Goal: Task Accomplishment & Management: Complete application form

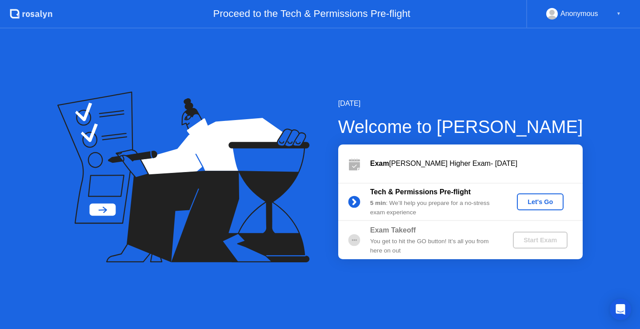
click at [531, 201] on div "Let's Go" at bounding box center [540, 201] width 40 height 7
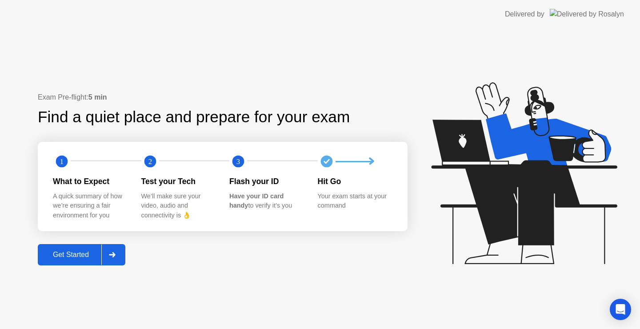
click at [61, 247] on button "Get Started" at bounding box center [81, 254] width 87 height 21
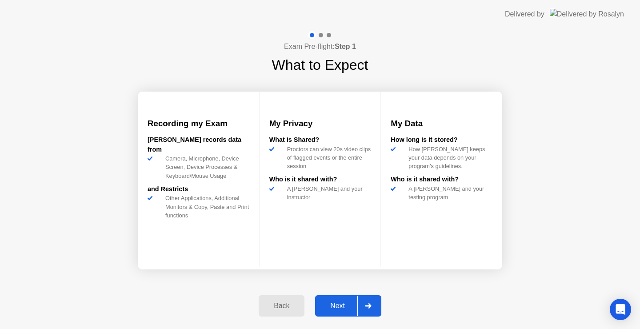
click at [342, 307] on div "Next" at bounding box center [338, 306] width 40 height 8
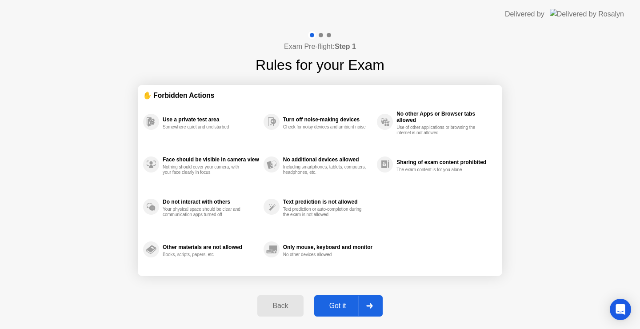
click at [333, 299] on button "Got it" at bounding box center [348, 305] width 68 height 21
select select "**********"
select select "*******"
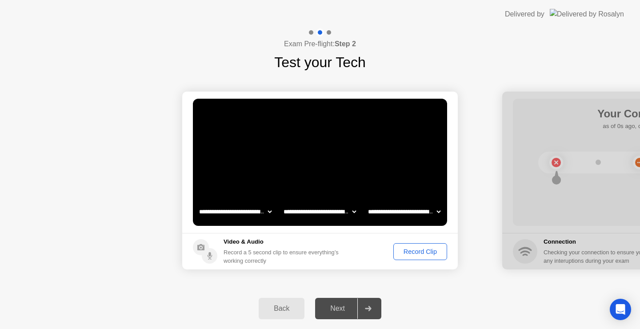
click at [425, 250] on div "Record Clip" at bounding box center [420, 251] width 48 height 7
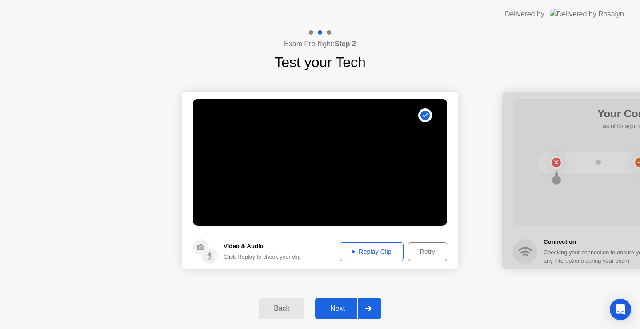
click at [330, 306] on div "Next" at bounding box center [338, 308] width 40 height 8
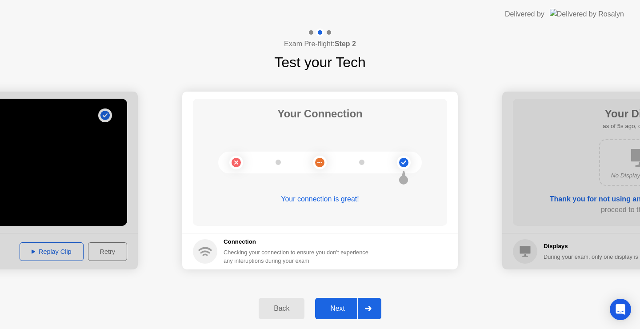
click at [335, 310] on div "Next" at bounding box center [338, 308] width 40 height 8
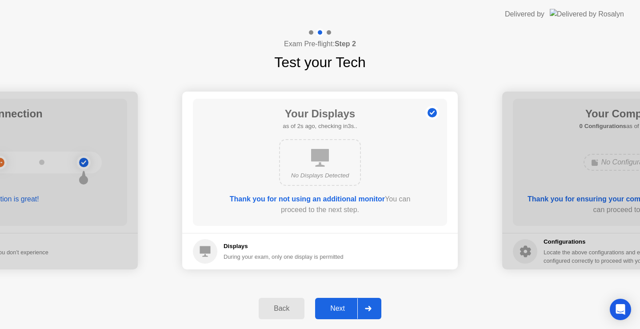
click at [346, 304] on div "Next" at bounding box center [338, 308] width 40 height 8
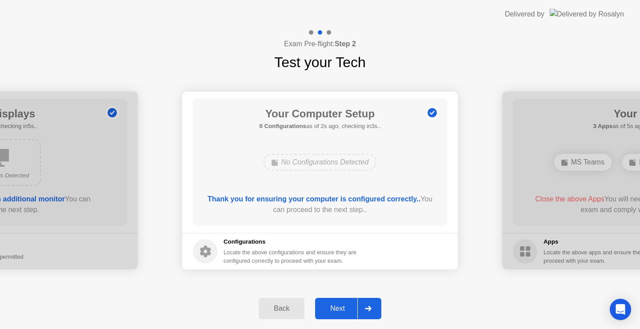
click at [340, 310] on div "Next" at bounding box center [338, 308] width 40 height 8
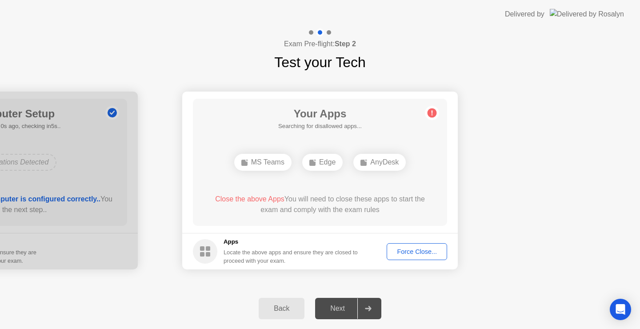
click at [241, 198] on span "Close the above Apps" at bounding box center [249, 199] width 69 height 8
click at [414, 251] on div "Force Close..." at bounding box center [416, 251] width 54 height 7
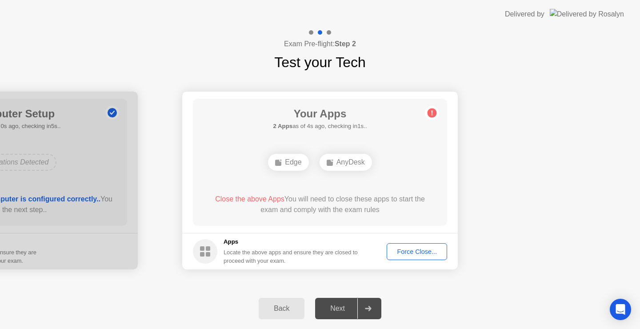
click at [406, 254] on div "Force Close..." at bounding box center [416, 251] width 54 height 7
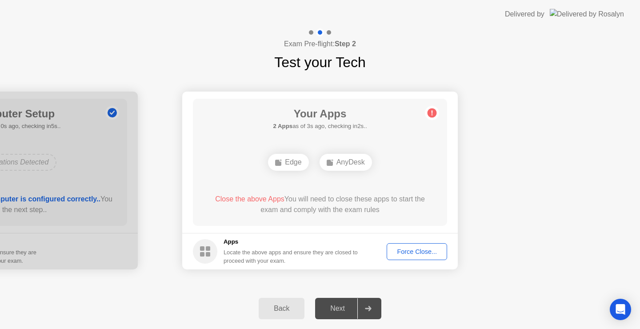
click at [281, 165] on icon at bounding box center [278, 162] width 7 height 7
click at [363, 160] on div "AnyDesk" at bounding box center [345, 162] width 52 height 17
click at [241, 200] on span "Close the above Apps" at bounding box center [249, 199] width 69 height 8
click at [199, 267] on footer "Apps Locate the above apps and ensure they are closed to proceed with your exam…" at bounding box center [319, 251] width 275 height 36
click at [407, 250] on div "Force Close..." at bounding box center [416, 251] width 54 height 7
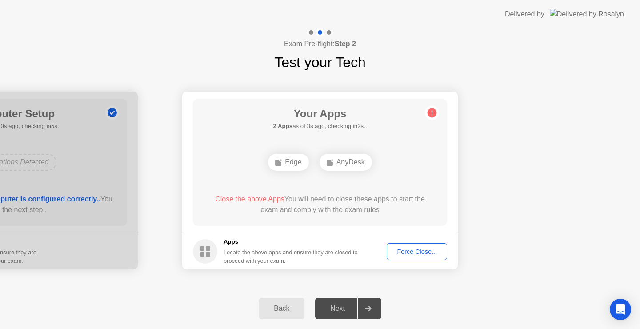
click at [338, 162] on div "AnyDesk" at bounding box center [345, 162] width 52 height 17
click at [426, 117] on icon at bounding box center [432, 113] width 14 height 14
click at [428, 115] on circle at bounding box center [431, 112] width 9 height 9
click at [429, 111] on circle at bounding box center [431, 112] width 9 height 9
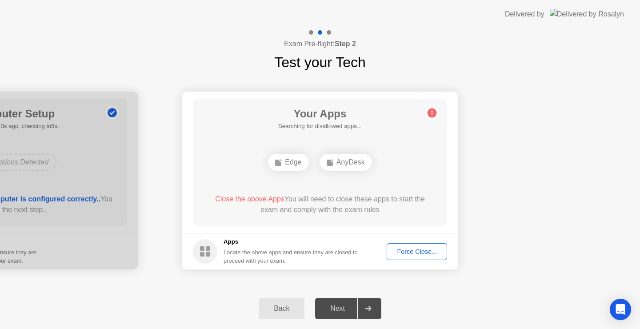
click at [430, 110] on circle at bounding box center [431, 112] width 9 height 9
drag, startPoint x: 283, startPoint y: 45, endPoint x: 330, endPoint y: 45, distance: 46.6
click at [330, 45] on h4 "Exam Pre-flight: Step 2" at bounding box center [320, 44] width 72 height 11
click at [617, 312] on icon "Open Intercom Messenger" at bounding box center [620, 309] width 10 height 12
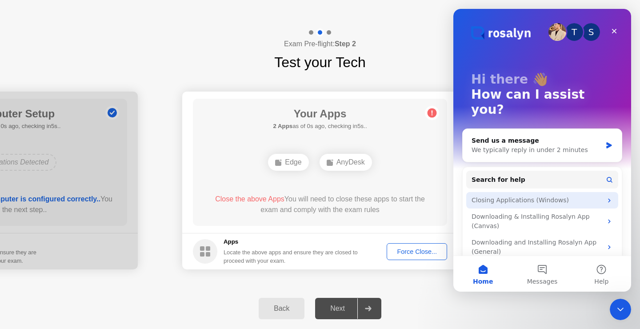
click at [518, 195] on div "Closing Applications (Windows)" at bounding box center [536, 199] width 131 height 9
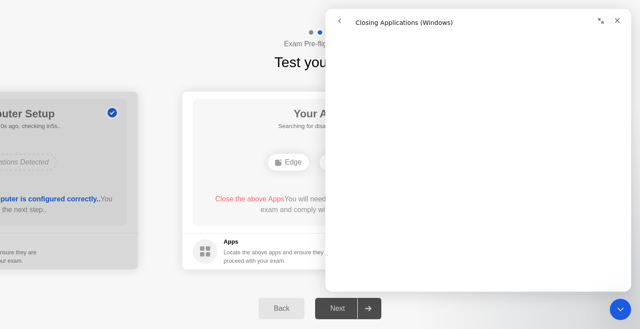
scroll to position [844, 0]
click at [239, 173] on div "Edge AnyDesk" at bounding box center [319, 162] width 203 height 24
click at [312, 226] on main "Your Apps 2 Apps as of 2s ago, checking in3s.. Edge AnyDesk Close the above App…" at bounding box center [319, 161] width 275 height 141
click at [617, 18] on icon "Close" at bounding box center [616, 20] width 7 height 7
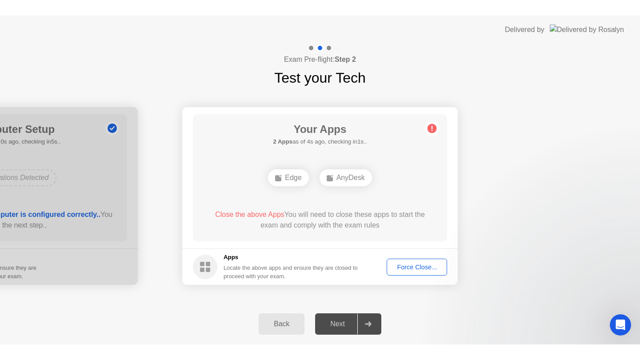
scroll to position [0, 0]
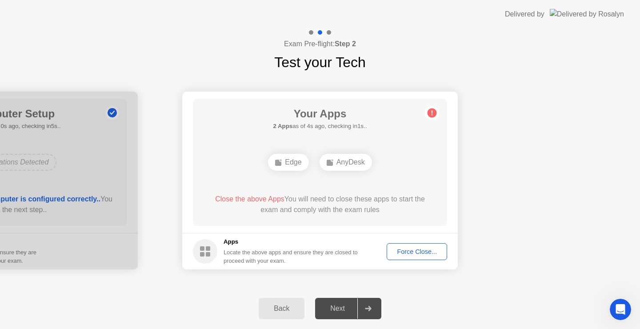
click at [419, 261] on footer "Apps Locate the above apps and ensure they are closed to proceed with your exam…" at bounding box center [319, 251] width 275 height 36
click at [424, 250] on div "Force Close..." at bounding box center [416, 251] width 54 height 7
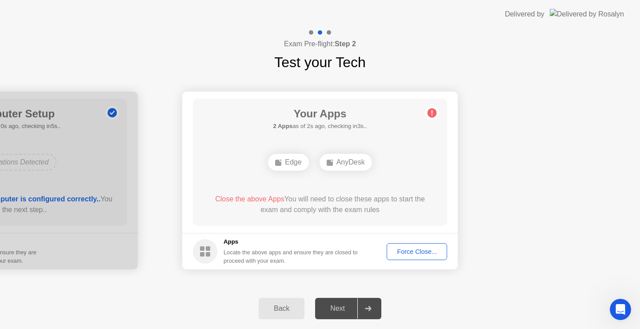
click at [424, 250] on div "Force Close..." at bounding box center [416, 251] width 54 height 7
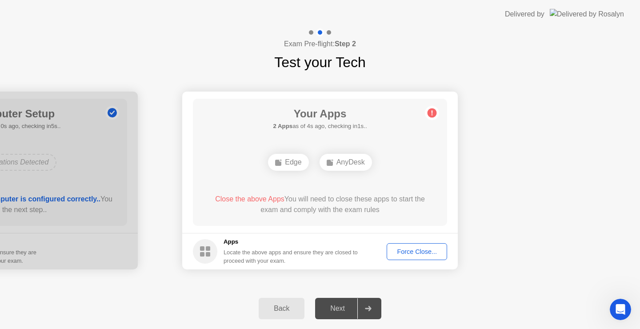
click at [403, 250] on div "Force Close..." at bounding box center [416, 251] width 54 height 7
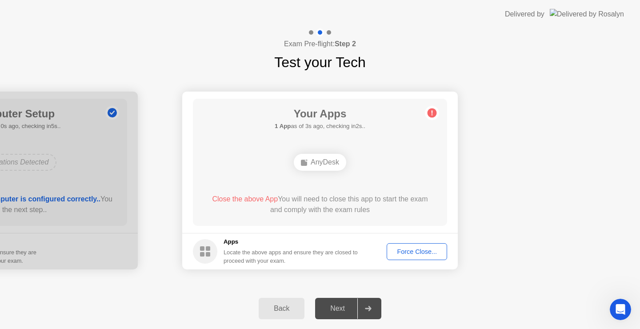
click at [414, 246] on button "Force Close..." at bounding box center [416, 251] width 60 height 17
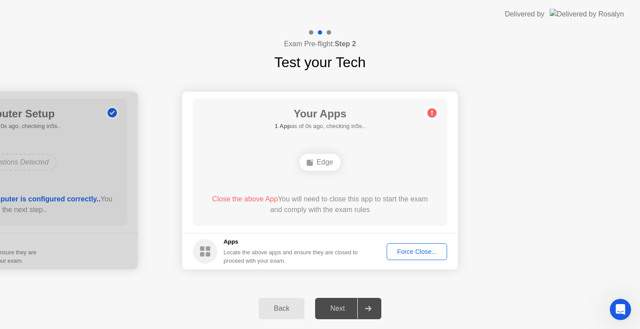
click at [407, 253] on div "Force Close..." at bounding box center [416, 251] width 54 height 7
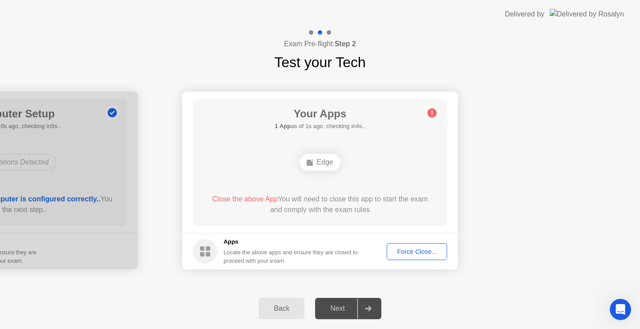
click at [308, 162] on rect at bounding box center [309, 162] width 6 height 6
click at [406, 249] on div "Force Close..." at bounding box center [416, 251] width 54 height 7
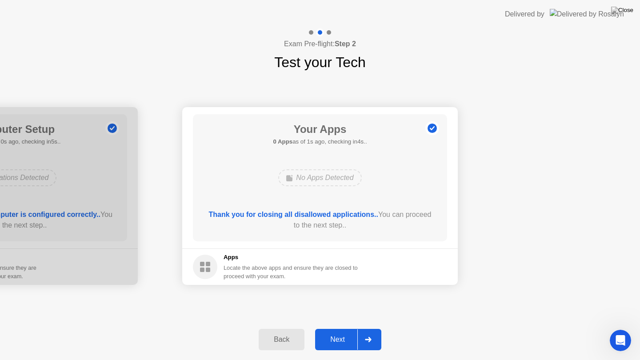
click at [334, 328] on div "Next" at bounding box center [338, 339] width 40 height 8
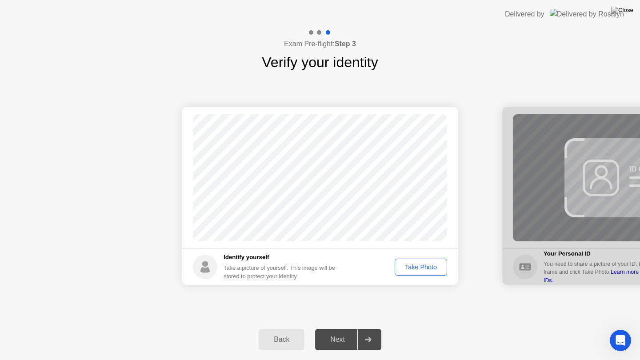
click at [400, 263] on div "Take Photo" at bounding box center [420, 266] width 46 height 7
click at [346, 328] on button "Next" at bounding box center [348, 339] width 66 height 21
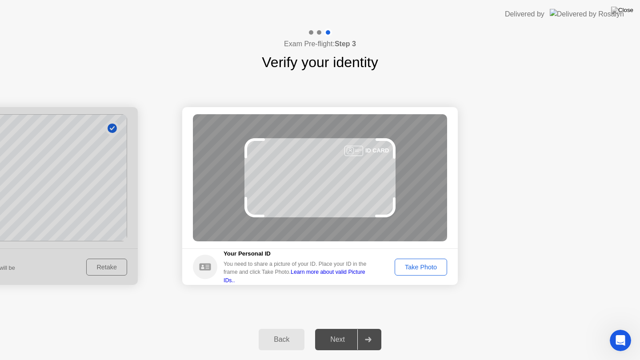
click at [412, 271] on button "Take Photo" at bounding box center [420, 266] width 52 height 17
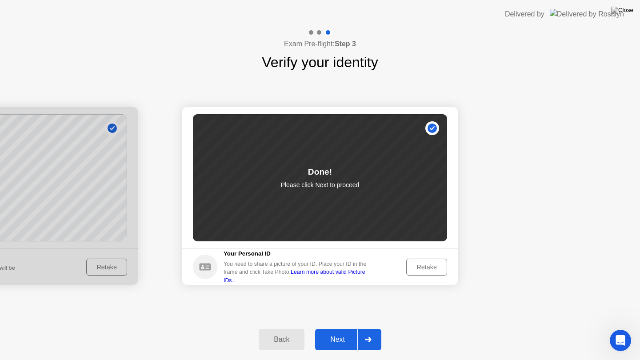
click at [337, 328] on div "Next" at bounding box center [338, 339] width 40 height 8
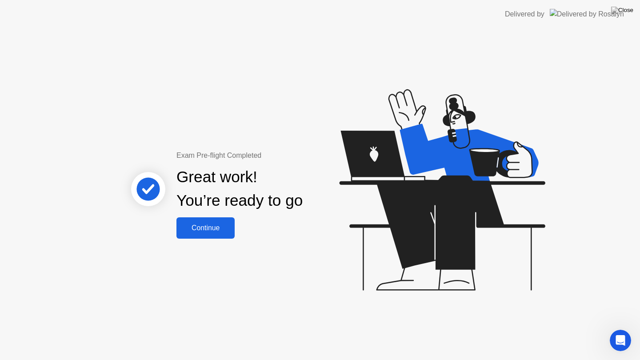
click at [194, 231] on div "Continue" at bounding box center [205, 228] width 53 height 8
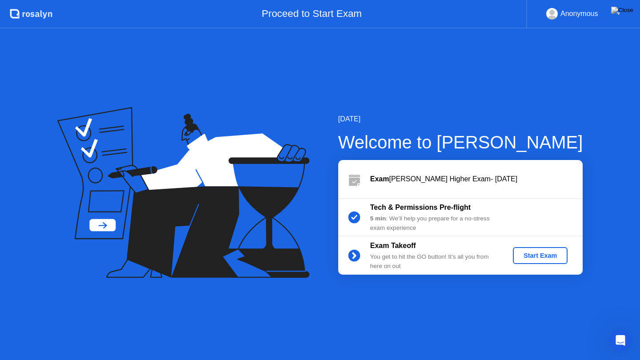
click at [548, 257] on div "Start Exam" at bounding box center [540, 255] width 48 height 7
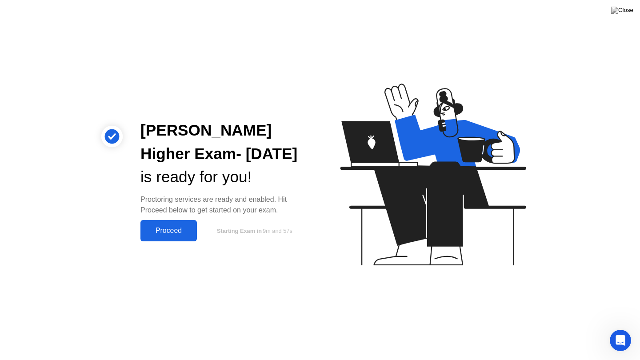
click at [169, 230] on div "Proceed" at bounding box center [168, 230] width 51 height 8
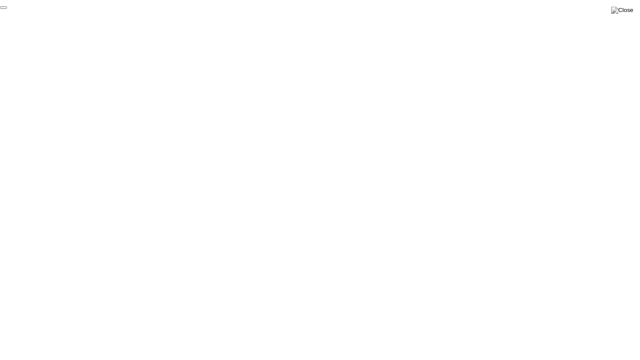
click div "End Proctoring Session"
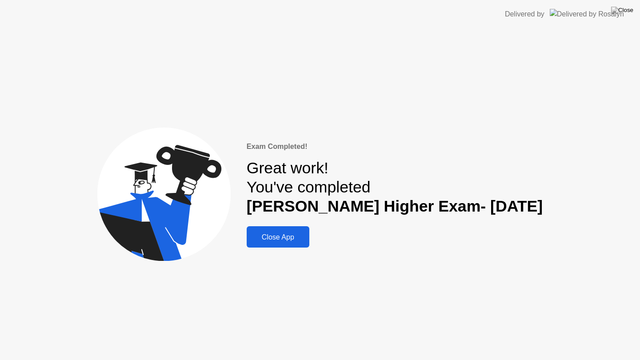
click at [296, 239] on div "Close App" at bounding box center [277, 237] width 57 height 8
